Goal: Information Seeking & Learning: Learn about a topic

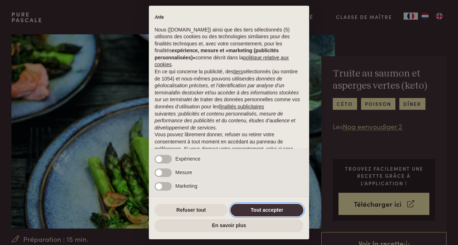
click at [258, 211] on button "Tout accepter" at bounding box center [266, 210] width 73 height 13
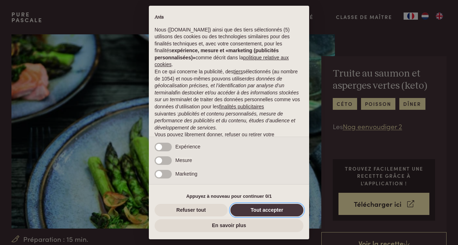
scroll to position [50, 0]
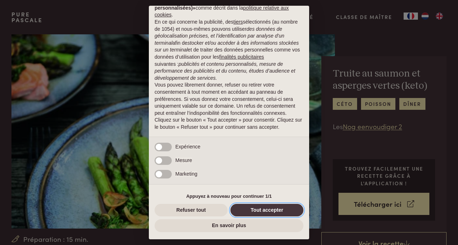
click at [258, 211] on button "Tout accepter" at bounding box center [266, 210] width 73 height 13
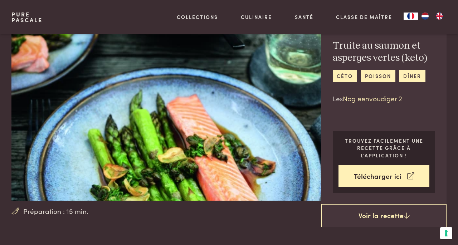
scroll to position [26, 0]
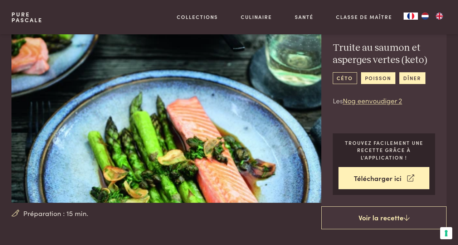
click at [338, 81] on link "céto" at bounding box center [345, 78] width 24 height 12
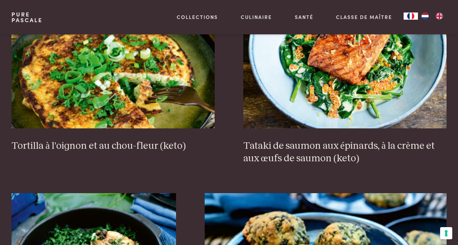
scroll to position [905, 0]
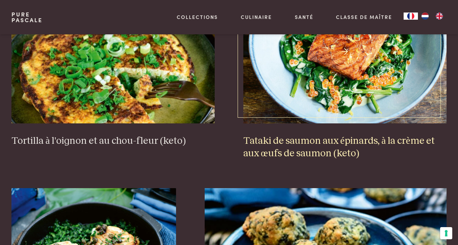
click at [334, 141] on h3 "Tataki de saumon aux épinards, à la crème et aux œufs de saumon (keto)" at bounding box center [344, 147] width 203 height 25
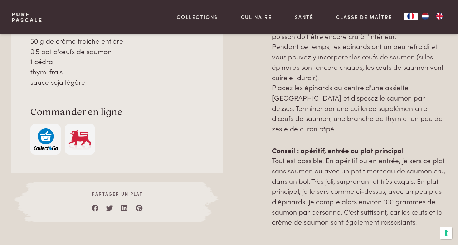
scroll to position [450, 0]
